Goal: Obtain resource: Obtain resource

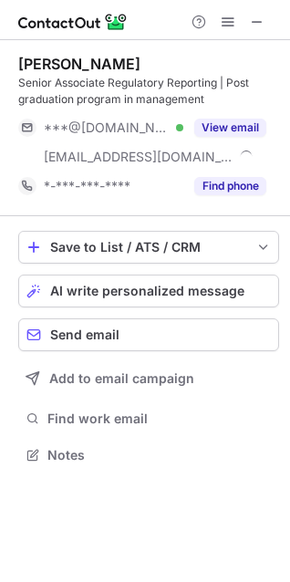
scroll to position [442, 290]
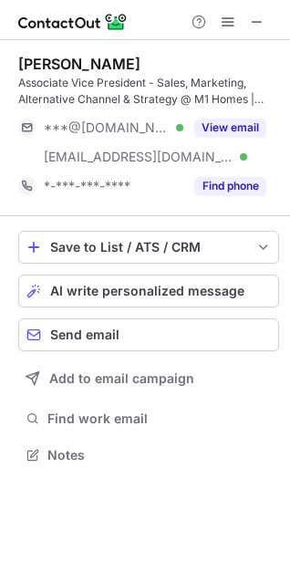
scroll to position [442, 290]
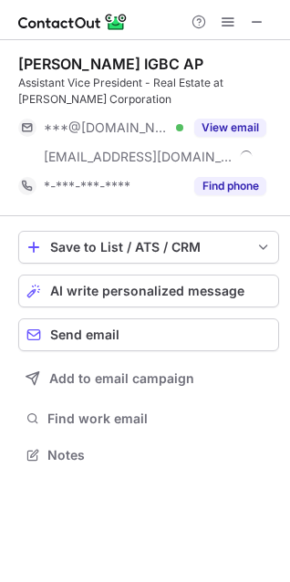
scroll to position [442, 290]
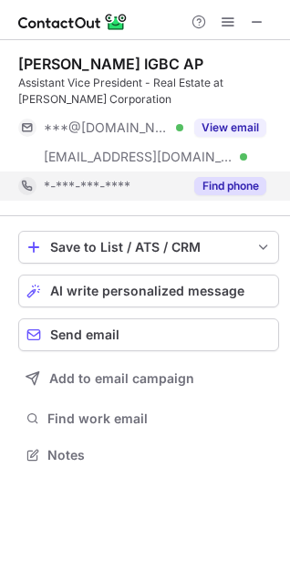
click at [253, 194] on button "Find phone" at bounding box center [230, 186] width 72 height 18
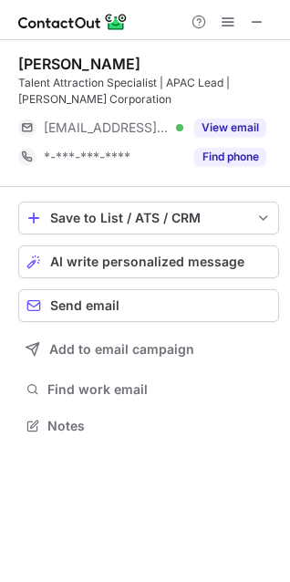
scroll to position [413, 290]
click at [211, 153] on button "Find phone" at bounding box center [230, 157] width 72 height 18
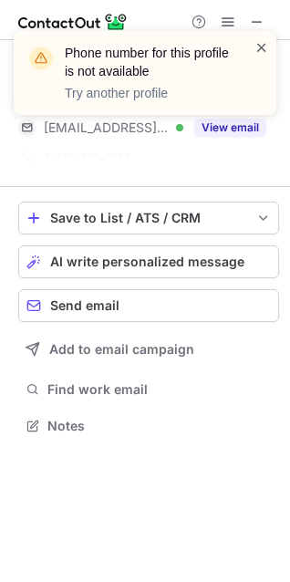
click at [262, 50] on span at bounding box center [261, 47] width 15 height 18
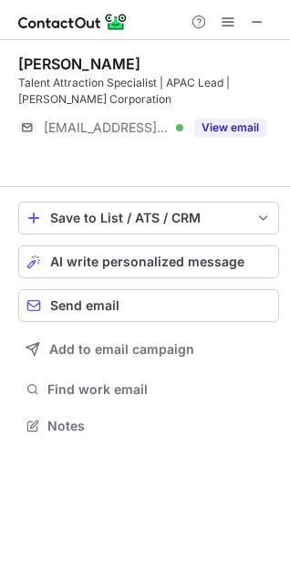
scroll to position [384, 290]
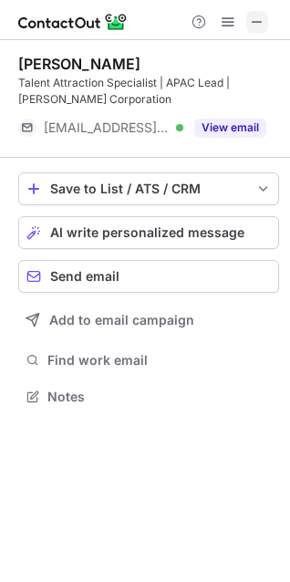
click at [262, 28] on span at bounding box center [257, 22] width 15 height 15
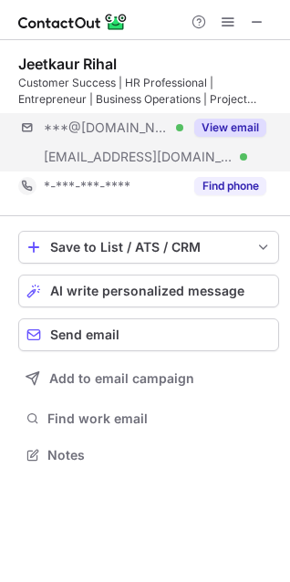
scroll to position [442, 290]
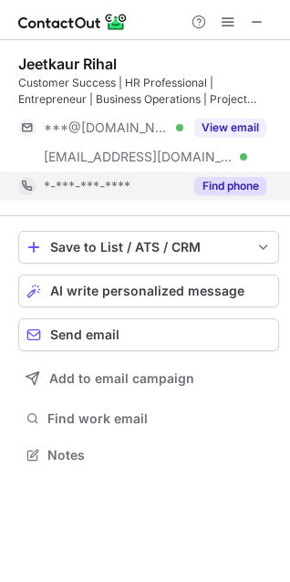
click at [241, 182] on button "Find phone" at bounding box center [230, 186] width 72 height 18
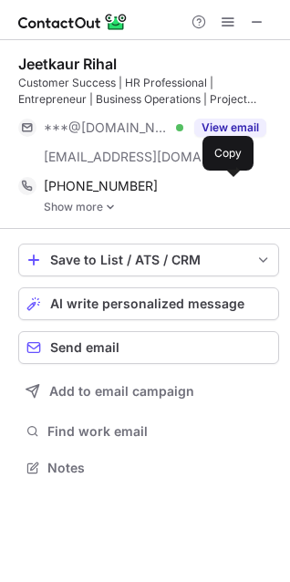
scroll to position [454, 290]
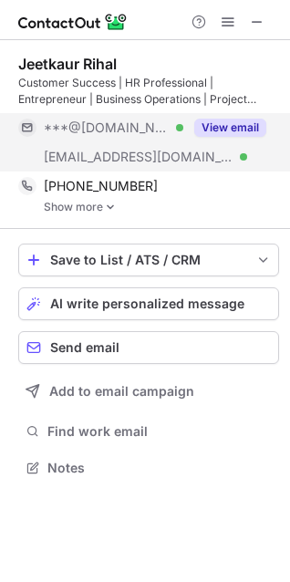
click at [252, 121] on button "View email" at bounding box center [230, 128] width 72 height 18
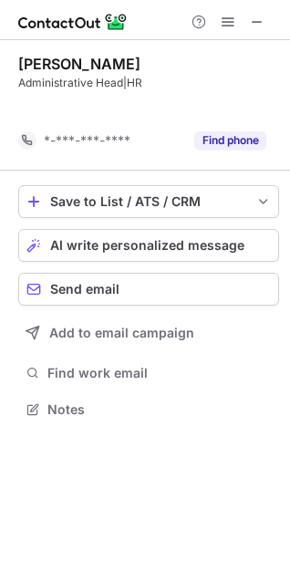
scroll to position [368, 290]
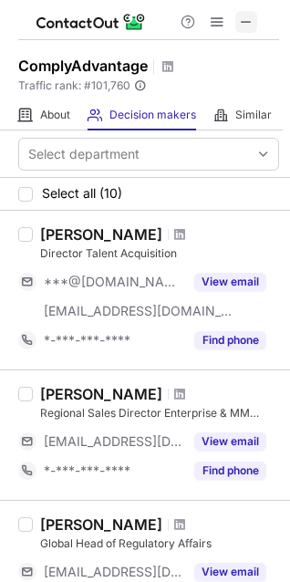
click at [249, 23] on span at bounding box center [246, 22] width 15 height 15
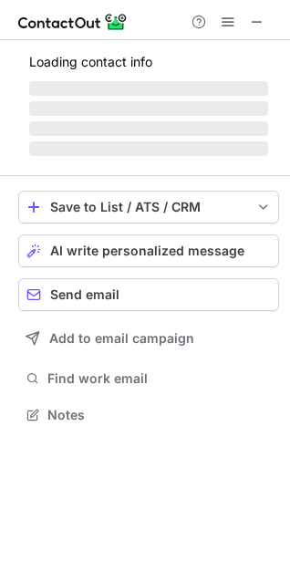
scroll to position [397, 290]
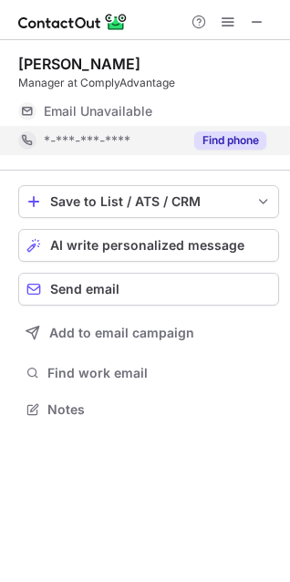
click at [240, 138] on button "Find phone" at bounding box center [230, 140] width 72 height 18
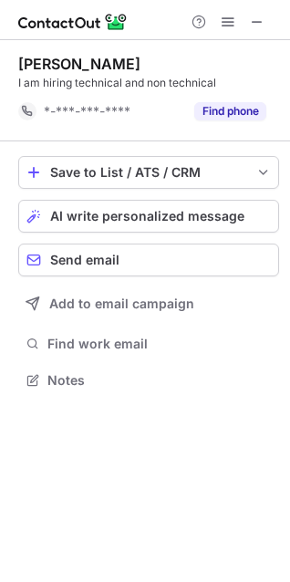
scroll to position [368, 290]
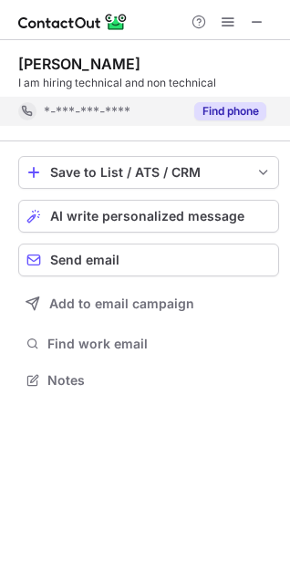
click at [244, 113] on button "Find phone" at bounding box center [230, 111] width 72 height 18
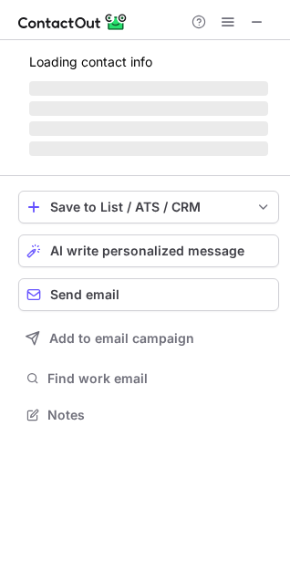
scroll to position [397, 290]
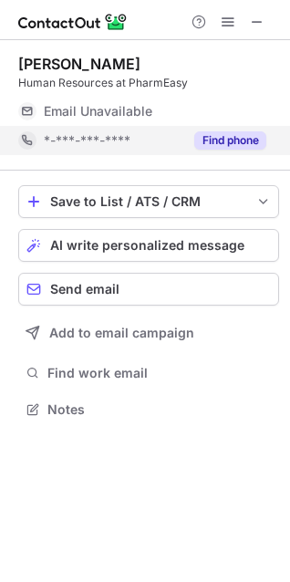
click at [253, 141] on button "Find phone" at bounding box center [230, 140] width 72 height 18
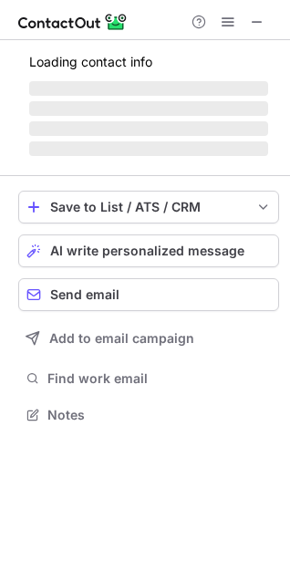
scroll to position [413, 290]
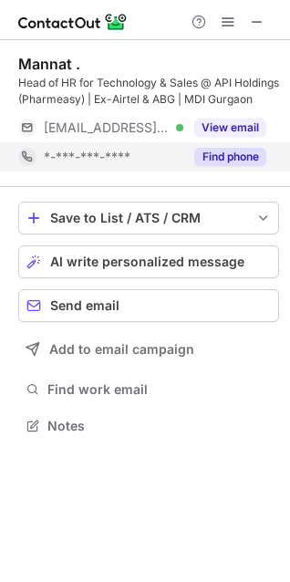
click at [240, 162] on button "Find phone" at bounding box center [230, 157] width 72 height 18
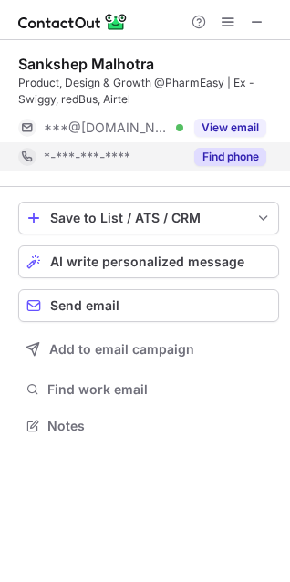
click at [212, 146] on div "Find phone" at bounding box center [224, 156] width 83 height 29
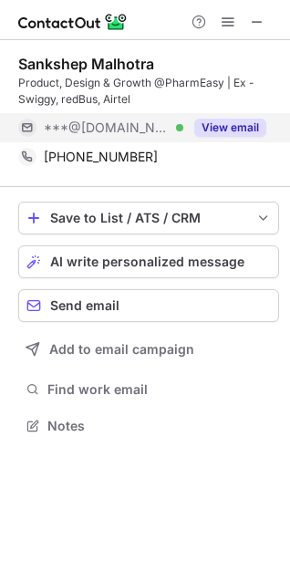
click at [221, 121] on button "View email" at bounding box center [230, 128] width 72 height 18
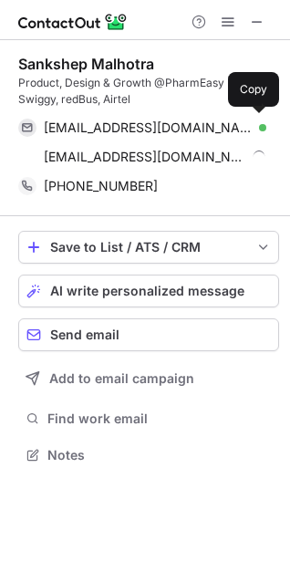
scroll to position [442, 290]
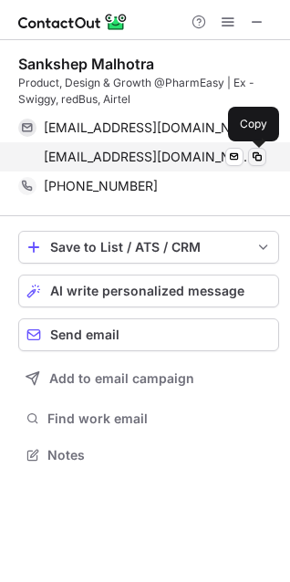
click at [259, 157] on span at bounding box center [257, 157] width 15 height 15
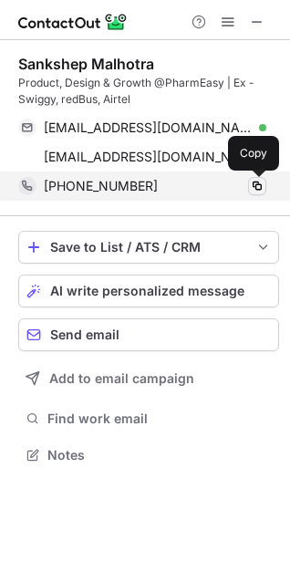
click at [260, 188] on span at bounding box center [257, 186] width 15 height 15
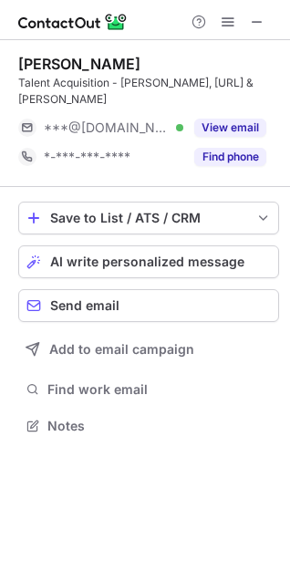
scroll to position [397, 290]
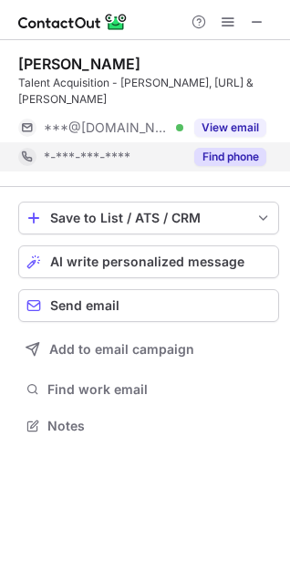
click at [248, 148] on button "Find phone" at bounding box center [230, 157] width 72 height 18
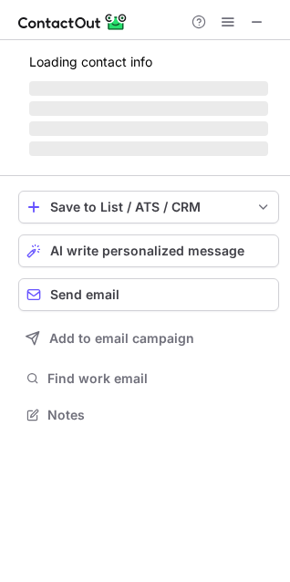
scroll to position [413, 290]
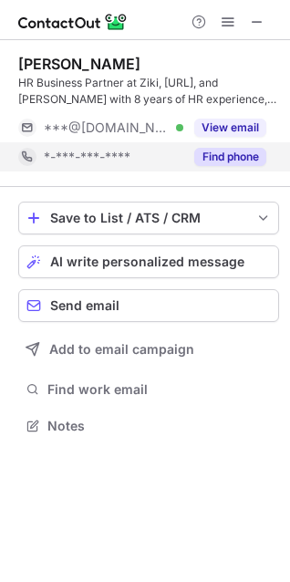
click at [211, 163] on button "Find phone" at bounding box center [230, 157] width 72 height 18
click at [238, 156] on button "Find phone" at bounding box center [230, 157] width 72 height 18
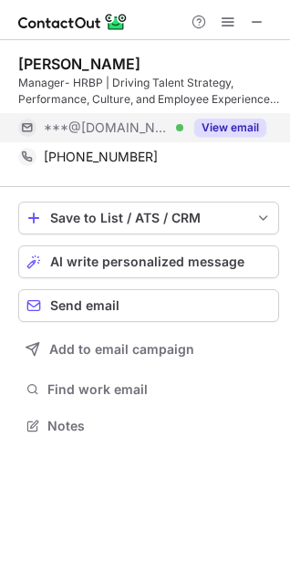
click at [246, 128] on button "View email" at bounding box center [230, 128] width 72 height 18
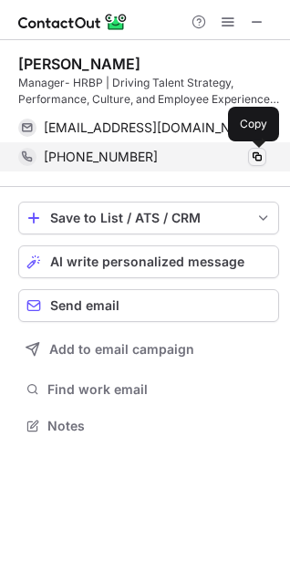
click at [258, 159] on span at bounding box center [257, 157] width 15 height 15
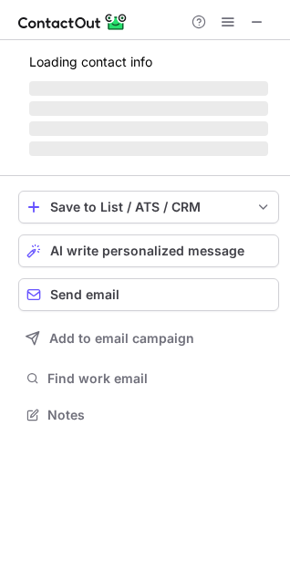
scroll to position [397, 290]
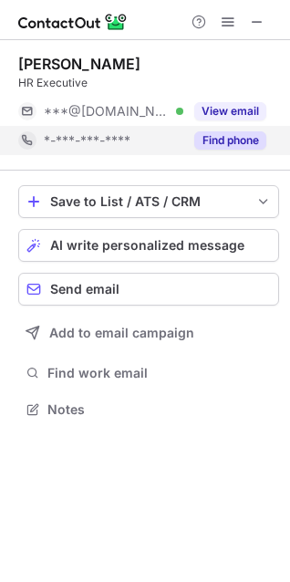
click at [250, 140] on button "Find phone" at bounding box center [230, 140] width 72 height 18
click at [236, 140] on button "Find phone" at bounding box center [230, 140] width 72 height 18
click at [240, 139] on button "Find phone" at bounding box center [230, 140] width 72 height 18
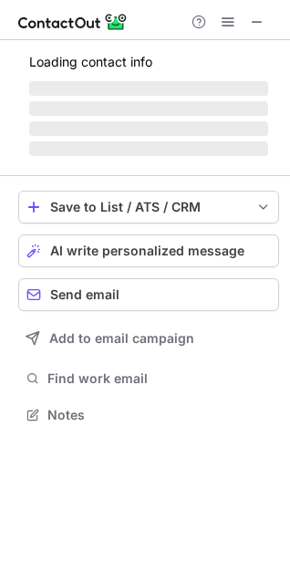
scroll to position [413, 290]
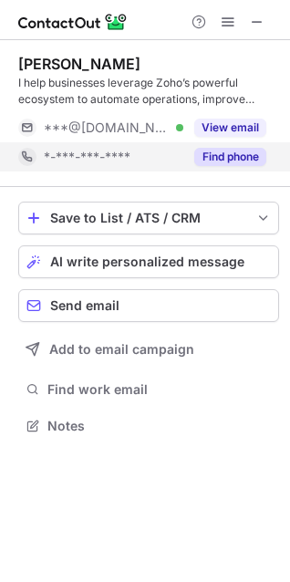
click at [225, 161] on button "Find phone" at bounding box center [230, 157] width 72 height 18
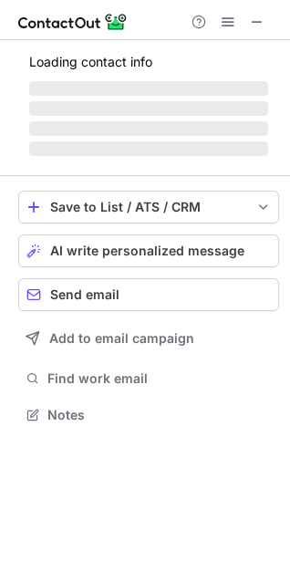
scroll to position [397, 290]
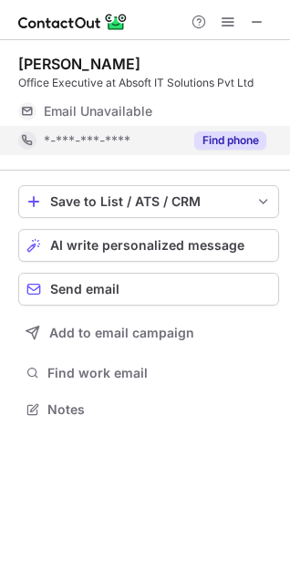
click at [222, 149] on button "Find phone" at bounding box center [230, 140] width 72 height 18
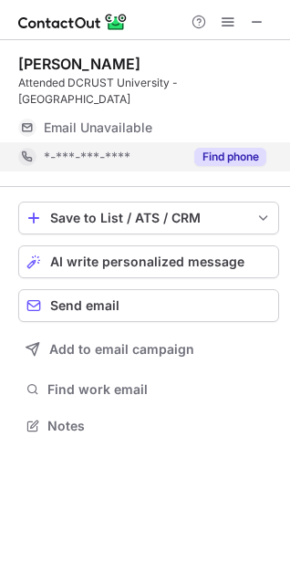
click at [233, 148] on button "Find phone" at bounding box center [230, 157] width 72 height 18
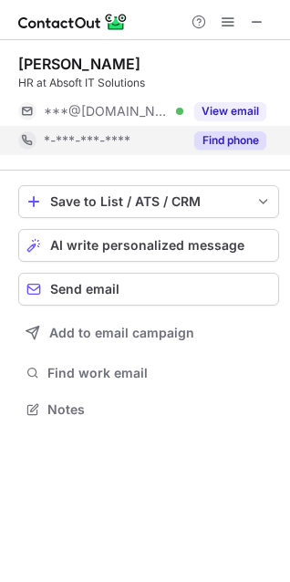
click at [231, 133] on button "Find phone" at bounding box center [230, 140] width 72 height 18
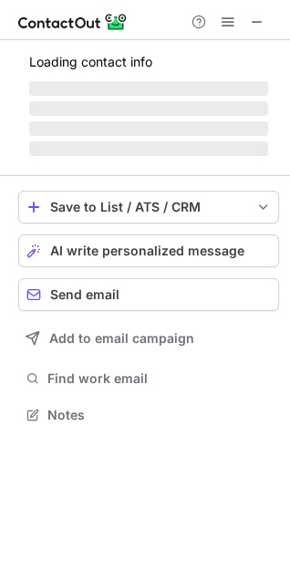
scroll to position [413, 290]
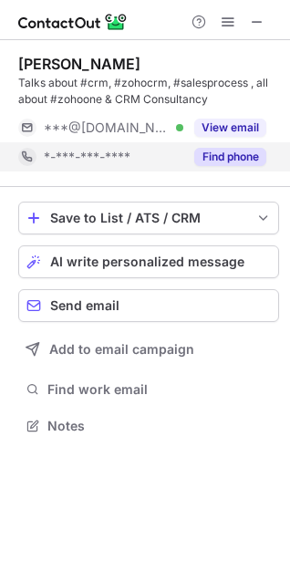
click at [234, 160] on button "Find phone" at bounding box center [230, 157] width 72 height 18
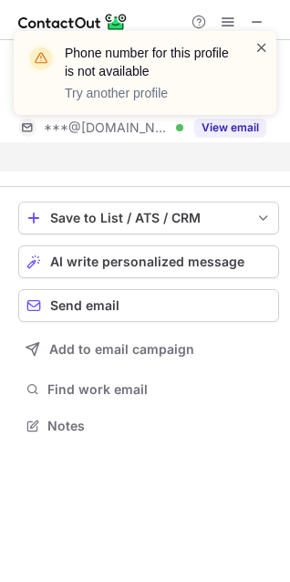
click at [262, 44] on span at bounding box center [261, 47] width 15 height 18
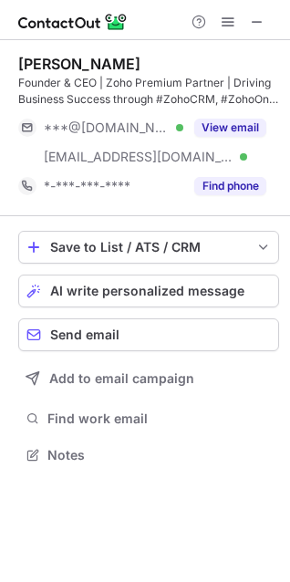
scroll to position [442, 290]
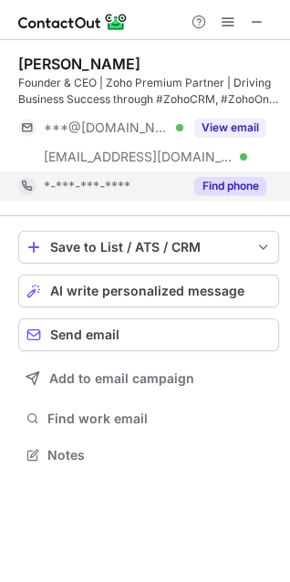
click at [244, 182] on button "Find phone" at bounding box center [230, 186] width 72 height 18
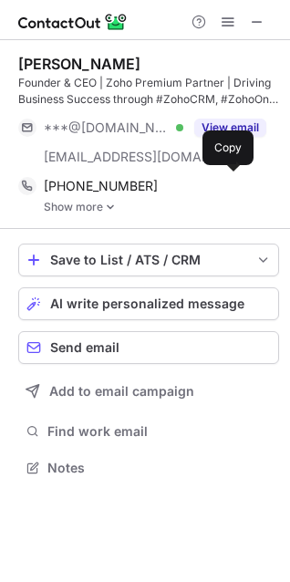
scroll to position [454, 290]
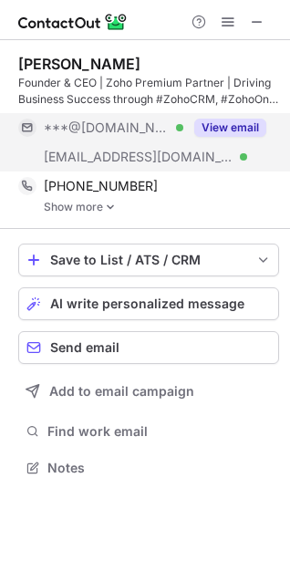
click at [225, 122] on button "View email" at bounding box center [230, 128] width 72 height 18
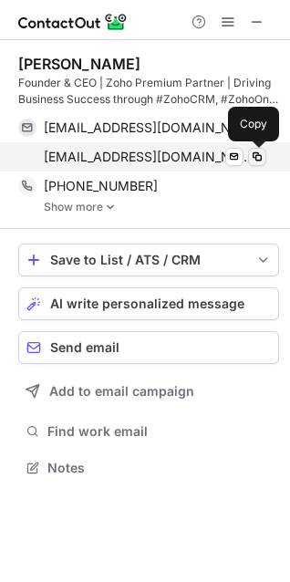
click at [257, 163] on span at bounding box center [257, 157] width 15 height 15
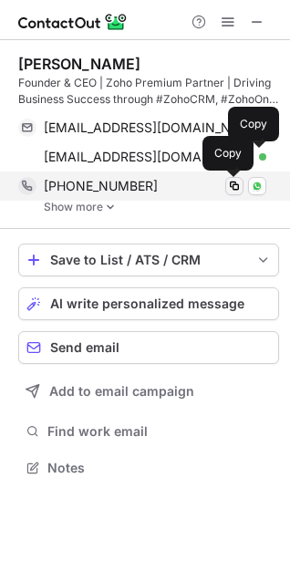
click at [237, 182] on span at bounding box center [234, 186] width 15 height 15
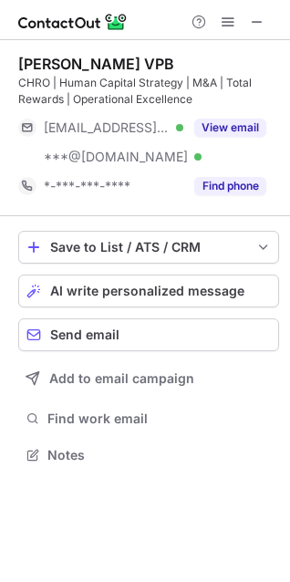
scroll to position [442, 290]
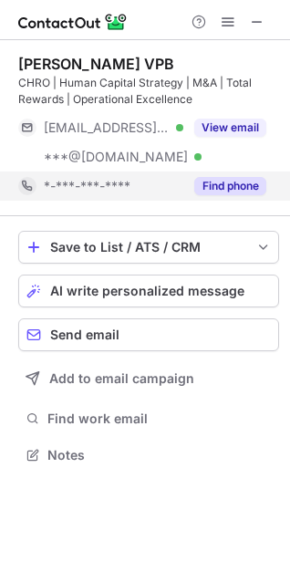
click at [229, 181] on button "Find phone" at bounding box center [230, 186] width 72 height 18
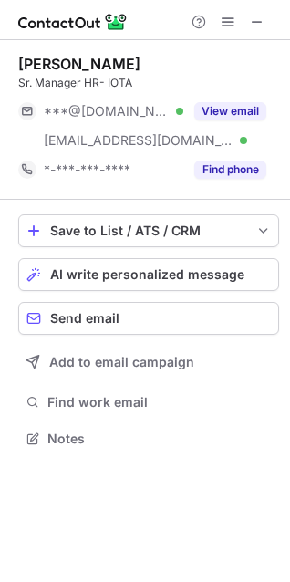
scroll to position [426, 290]
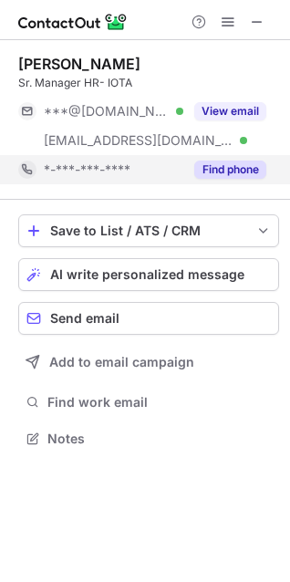
click at [215, 164] on button "Find phone" at bounding box center [230, 170] width 72 height 18
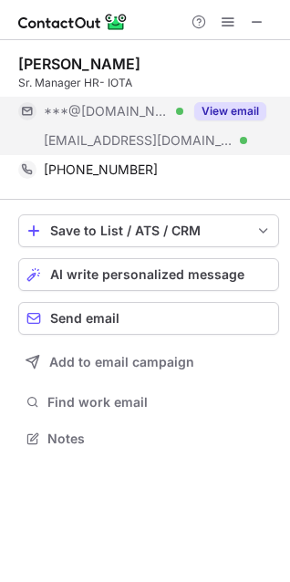
click at [226, 112] on button "View email" at bounding box center [230, 111] width 72 height 18
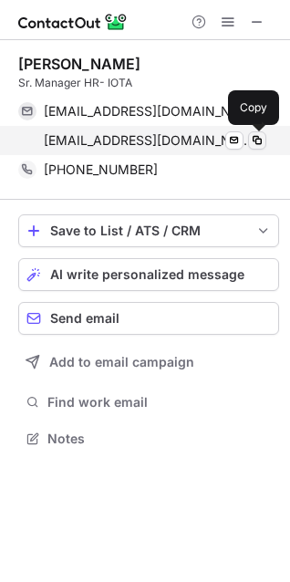
click at [254, 140] on span at bounding box center [257, 140] width 15 height 15
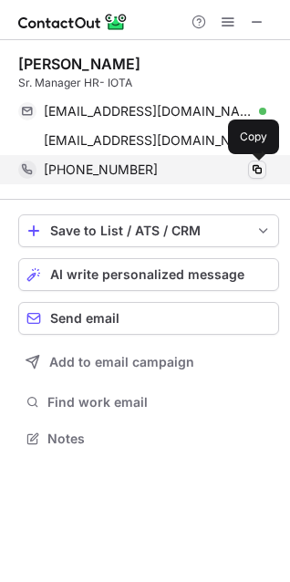
click at [257, 175] on span at bounding box center [257, 169] width 15 height 15
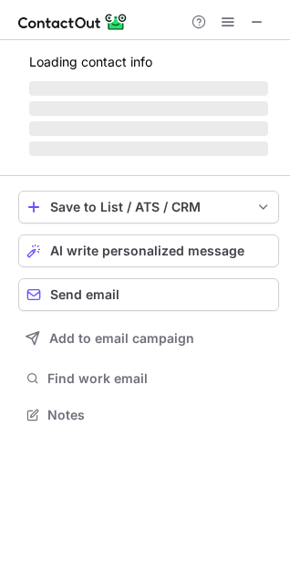
scroll to position [413, 290]
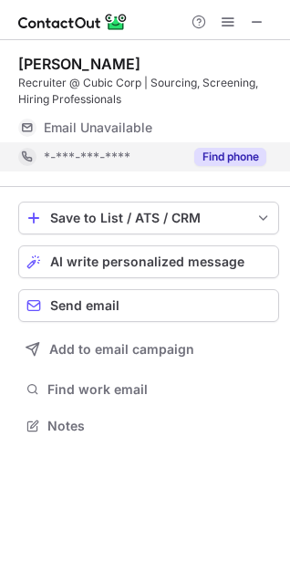
click at [232, 152] on button "Find phone" at bounding box center [230, 157] width 72 height 18
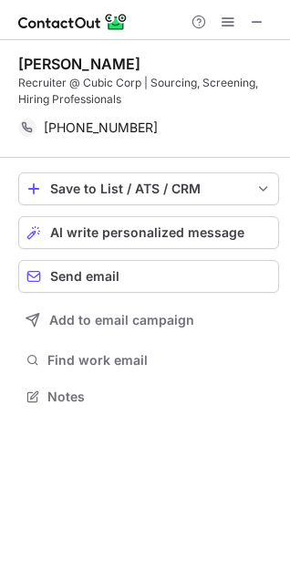
scroll to position [384, 290]
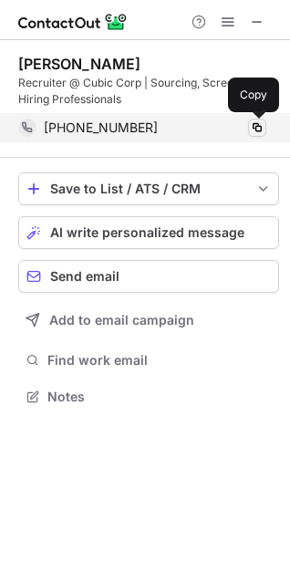
click at [251, 128] on span at bounding box center [257, 127] width 15 height 15
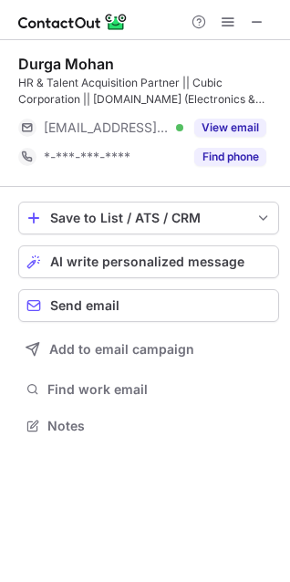
scroll to position [413, 290]
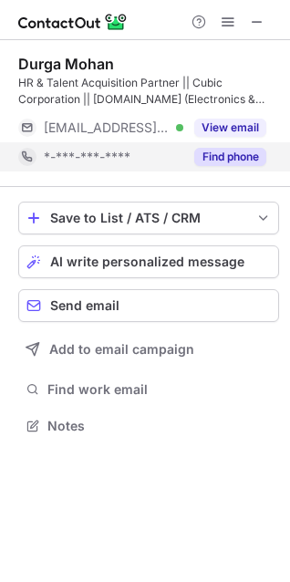
click at [250, 157] on button "Find phone" at bounding box center [230, 157] width 72 height 18
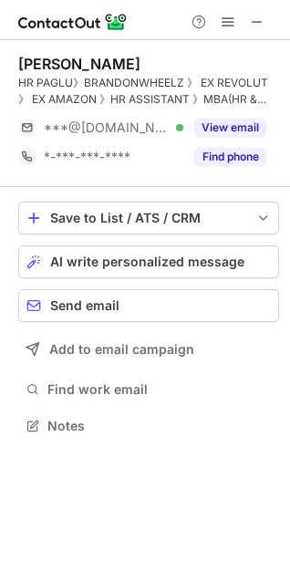
scroll to position [413, 290]
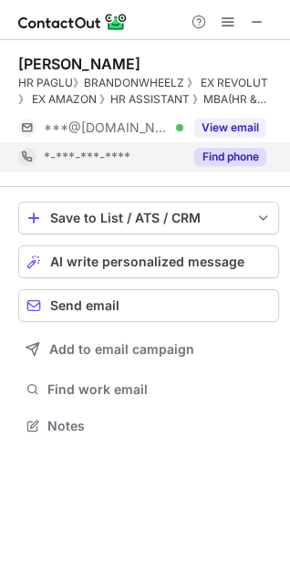
click at [248, 148] on button "Find phone" at bounding box center [230, 157] width 72 height 18
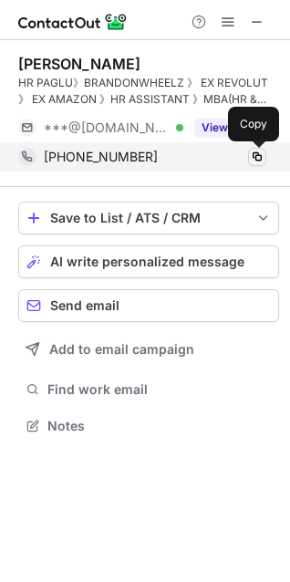
click at [256, 150] on span at bounding box center [257, 157] width 15 height 15
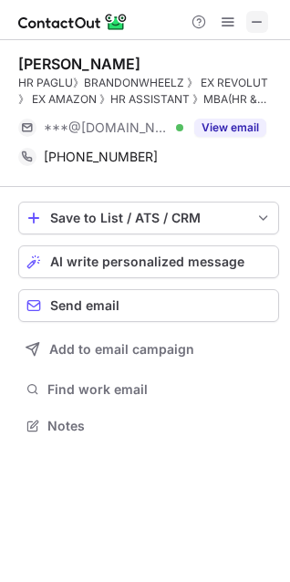
click at [254, 22] on span at bounding box center [257, 22] width 15 height 15
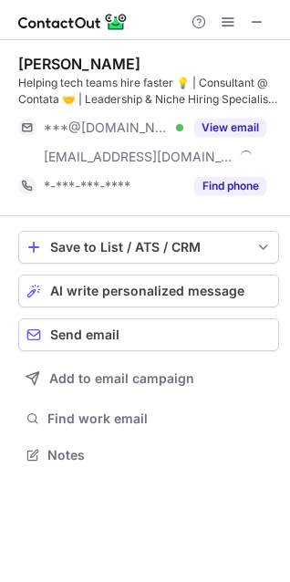
scroll to position [442, 290]
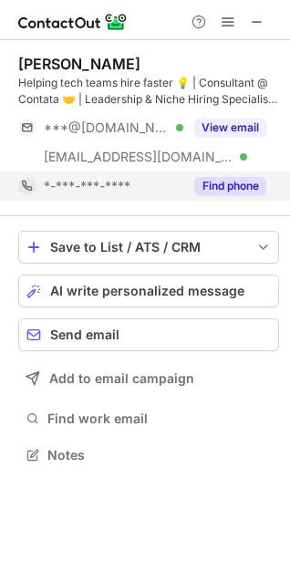
click at [223, 189] on button "Find phone" at bounding box center [230, 186] width 72 height 18
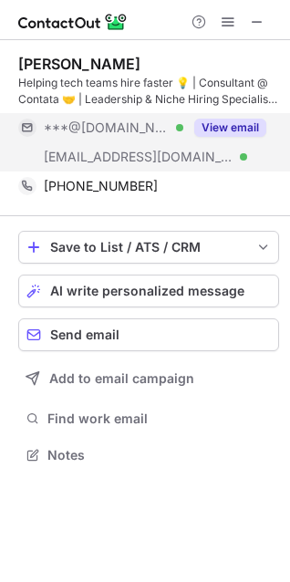
click at [239, 121] on button "View email" at bounding box center [230, 128] width 72 height 18
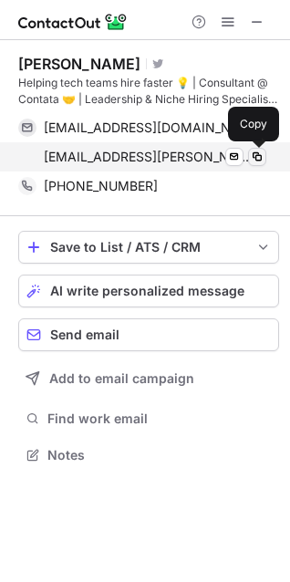
click at [264, 158] on span at bounding box center [257, 157] width 15 height 15
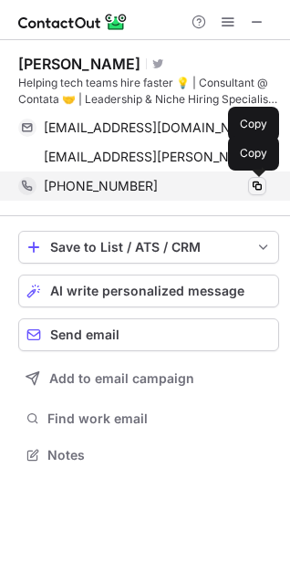
click at [261, 190] on span at bounding box center [257, 186] width 15 height 15
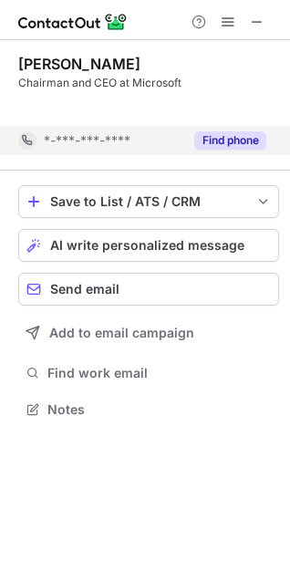
scroll to position [368, 290]
click at [226, 171] on div "Save to List / ATS / CRM List Select Lever Connect Greenhouse Connect Salesforc…" at bounding box center [148, 304] width 261 height 266
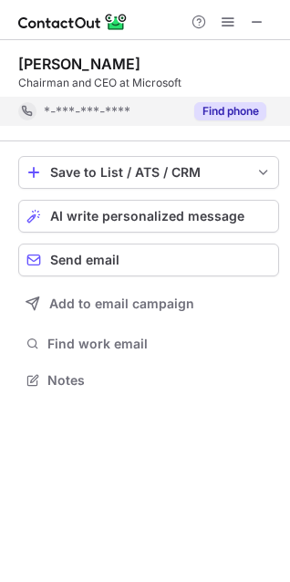
click at [234, 103] on button "Find phone" at bounding box center [230, 111] width 72 height 18
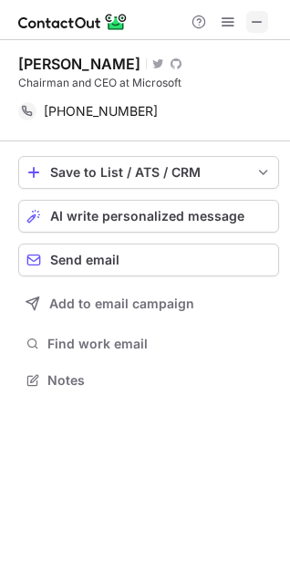
click at [254, 17] on span at bounding box center [257, 22] width 15 height 15
